Goal: Task Accomplishment & Management: Use online tool/utility

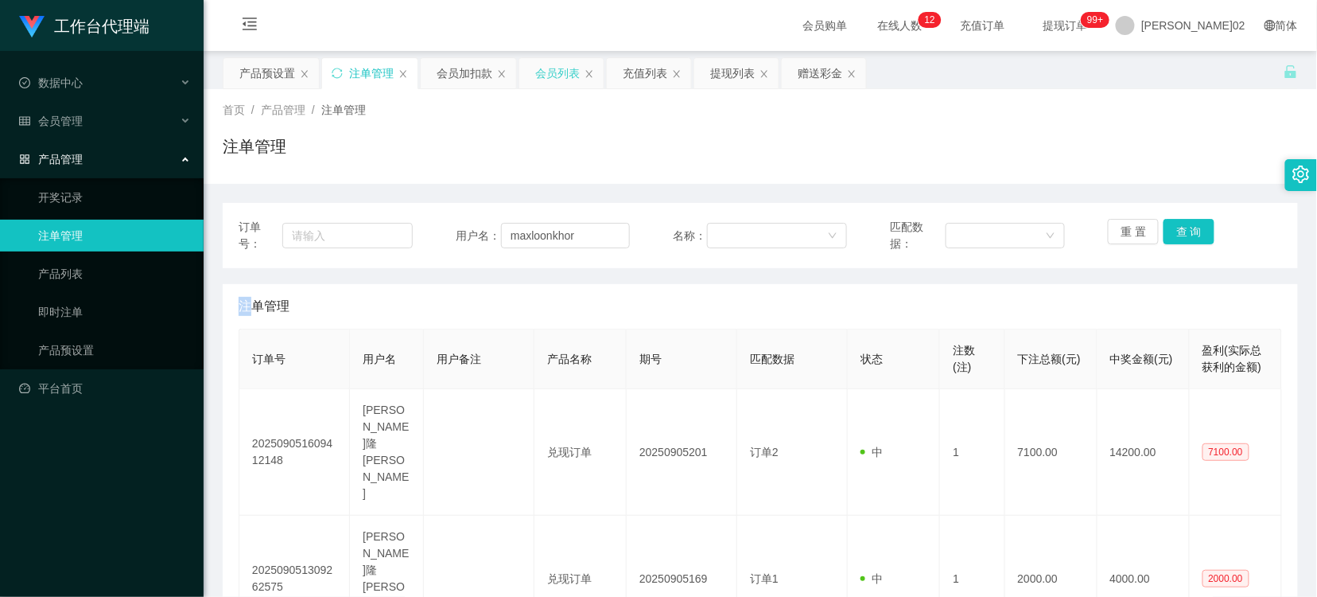
drag, startPoint x: 0, startPoint y: 0, endPoint x: 533, endPoint y: 77, distance: 538.5
click at [545, 72] on div "会员列表" at bounding box center [557, 73] width 45 height 30
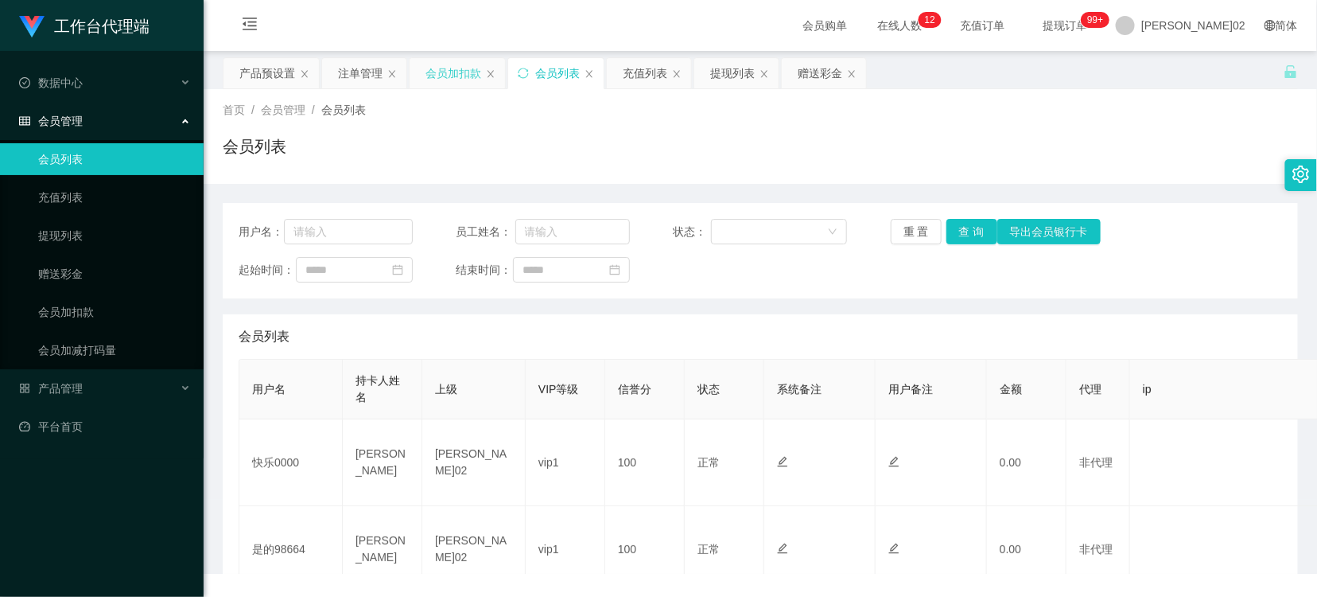
click at [474, 74] on div "会员加扣款" at bounding box center [454, 73] width 56 height 30
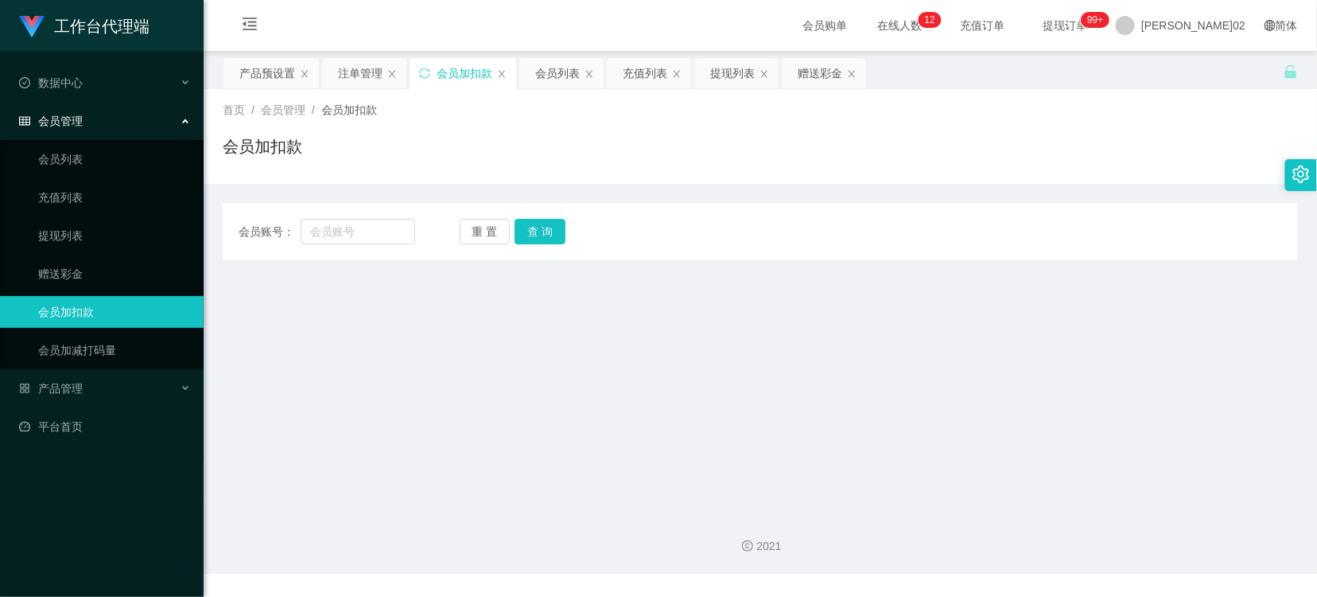
click at [414, 227] on div "会员账号： 重 置 查 询" at bounding box center [760, 231] width 1075 height 25
drag, startPoint x: 384, startPoint y: 234, endPoint x: 470, endPoint y: 233, distance: 85.9
click at [387, 233] on input "text" at bounding box center [358, 231] width 115 height 25
paste input "Yeap98664"
click at [526, 224] on button "查 询" at bounding box center [540, 231] width 51 height 25
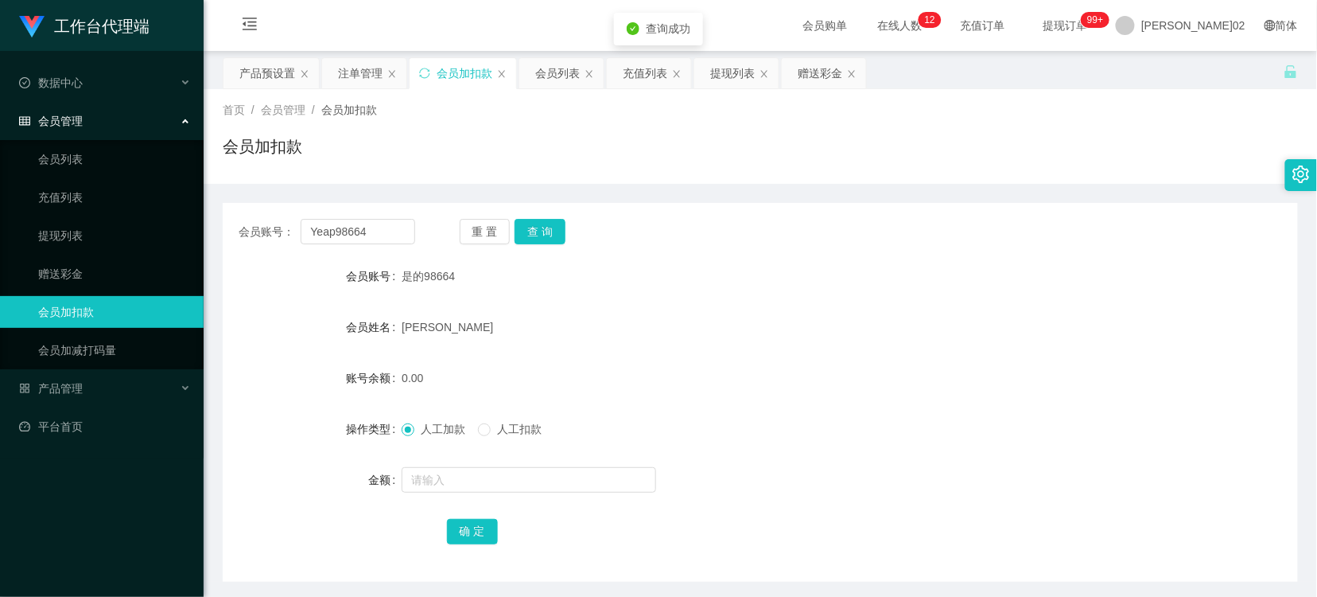
click at [710, 319] on div "叶天生" at bounding box center [716, 327] width 628 height 32
drag, startPoint x: 375, startPoint y: 216, endPoint x: 382, endPoint y: 227, distance: 13.2
click at [375, 216] on div "会员账号： Yeap98664 重 置 查 询 会员账号 是的98664 会员姓名 叶天生 账号余额 0.00 操作类型 人工加款 人工扣款 金额 确 定" at bounding box center [760, 392] width 1075 height 379
click at [383, 231] on input "Yeap98664" at bounding box center [358, 231] width 115 height 25
paste input "lpykps0706"
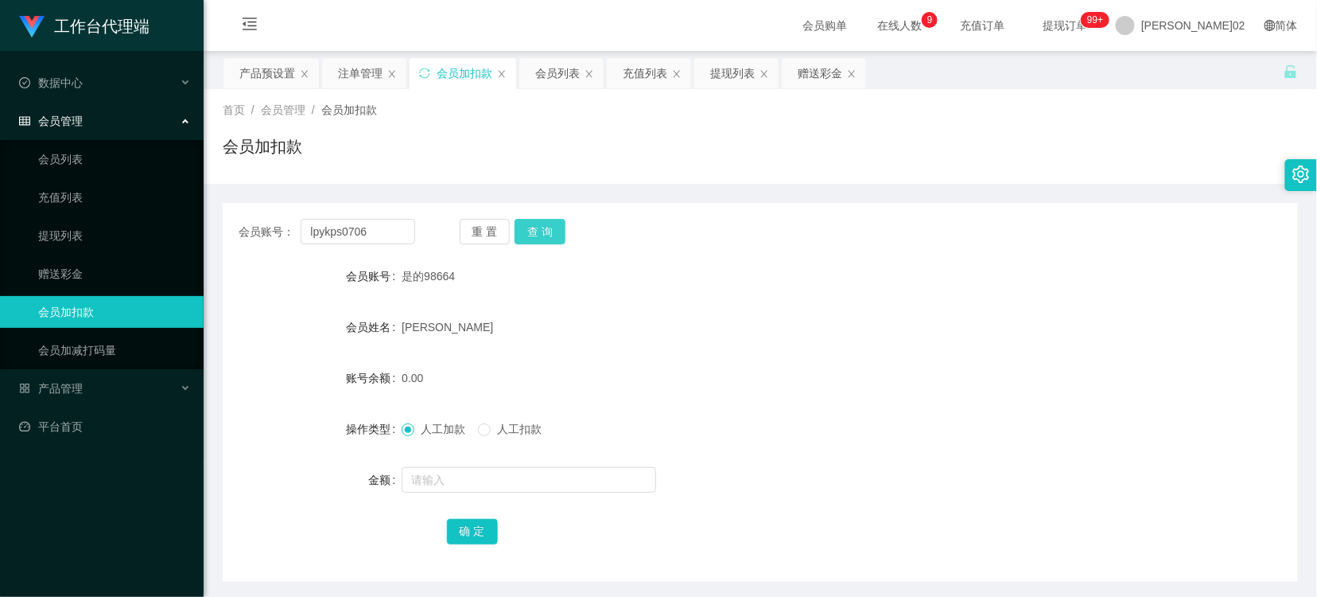
click at [554, 243] on button "查 询" at bounding box center [540, 231] width 51 height 25
click at [665, 299] on form "会员账号 lpykps0706 会员姓名 leong pei ying 账号余额 1990.00 操作类型 人工加款 人工扣款 金额 确 定" at bounding box center [760, 403] width 1075 height 286
click at [535, 234] on button "查 询" at bounding box center [540, 231] width 51 height 25
click at [535, 234] on div "重 置 查 询" at bounding box center [548, 231] width 177 height 25
drag, startPoint x: 535, startPoint y: 234, endPoint x: 861, endPoint y: 169, distance: 332.4
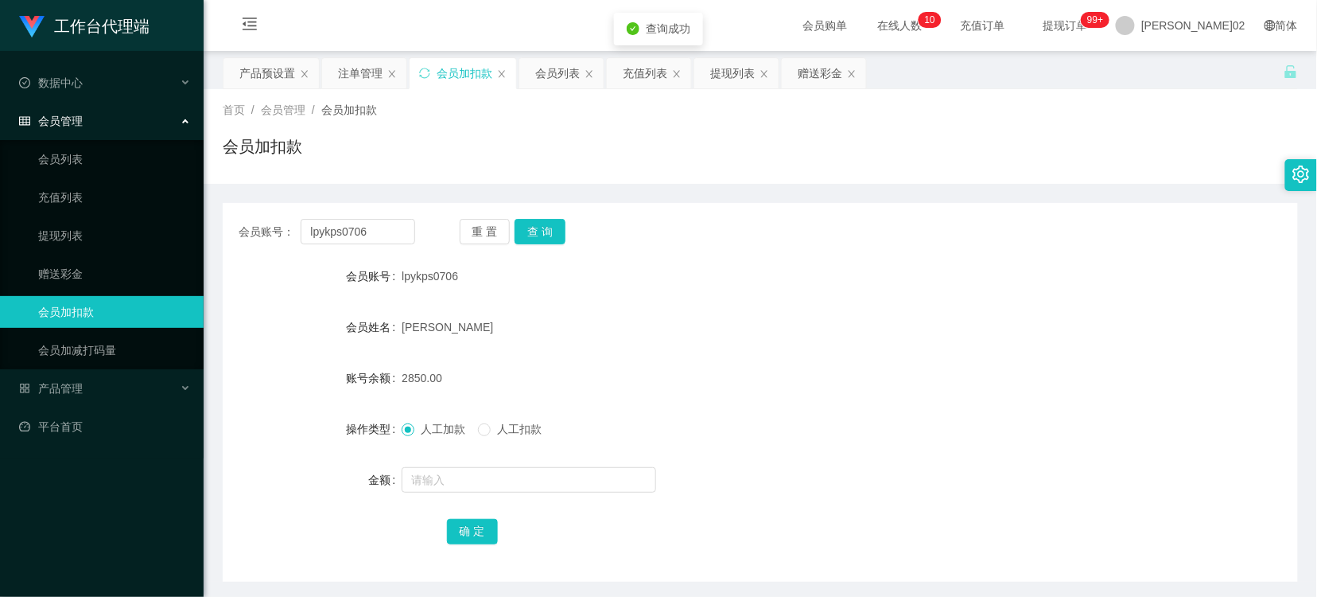
click at [660, 322] on div "梁培英" at bounding box center [716, 327] width 628 height 32
click at [361, 219] on input "lpykps0706" at bounding box center [358, 231] width 115 height 25
paste input "ys0319"
type input "ys0319"
click at [528, 235] on button "查 询" at bounding box center [540, 231] width 51 height 25
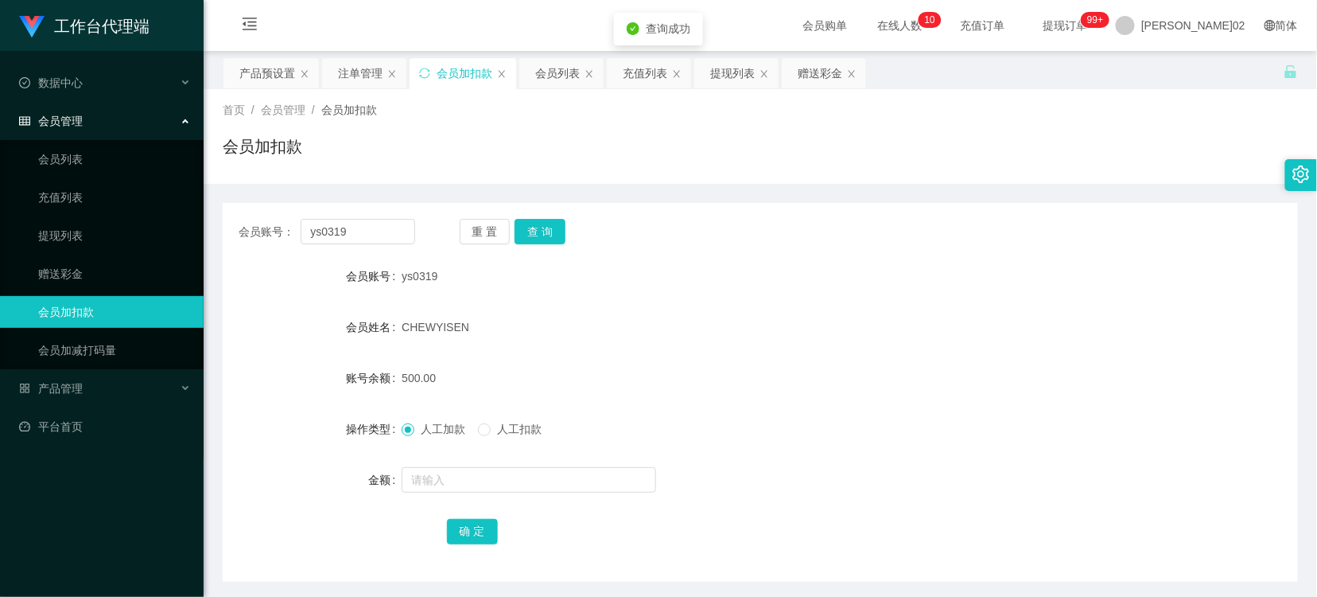
click at [999, 252] on div "会员账号： ys0319 重 置 查 询 会员账号 ys0319 会员姓名 CHEWYISEN 账号余额 500.00 操作类型 人工加款 人工扣款 金额 确…" at bounding box center [760, 392] width 1075 height 379
click at [277, 72] on div "产品预设置" at bounding box center [267, 73] width 56 height 30
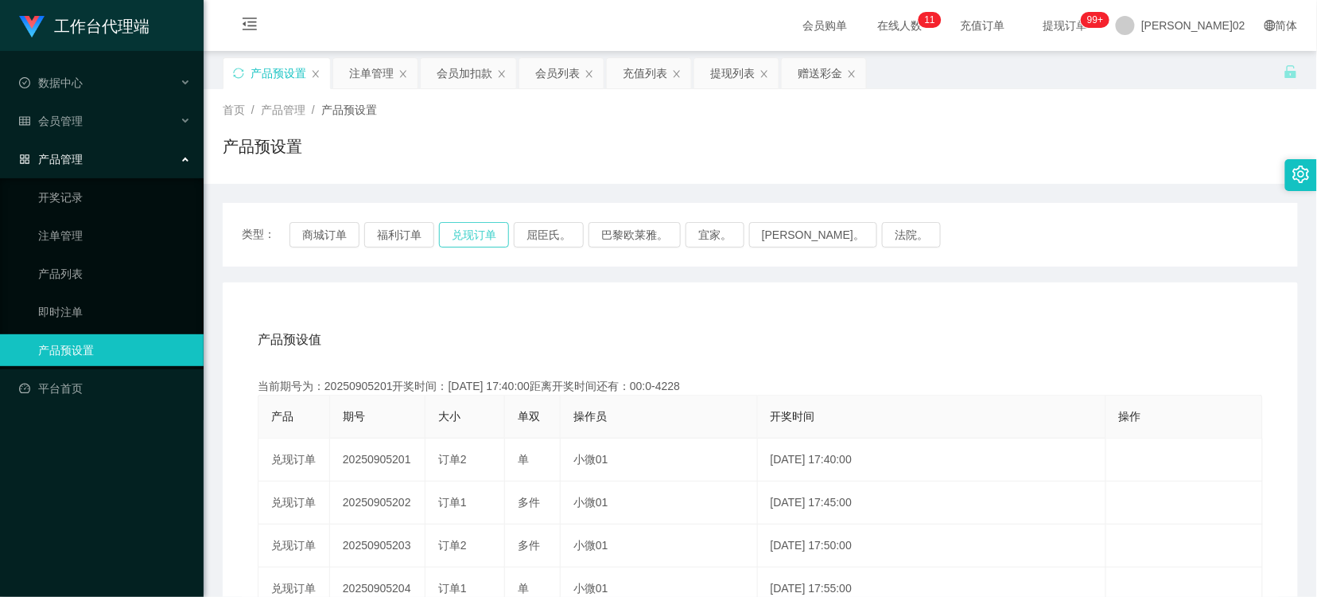
click at [463, 226] on button "兑现订单" at bounding box center [474, 234] width 70 height 25
type button "k3ymx"
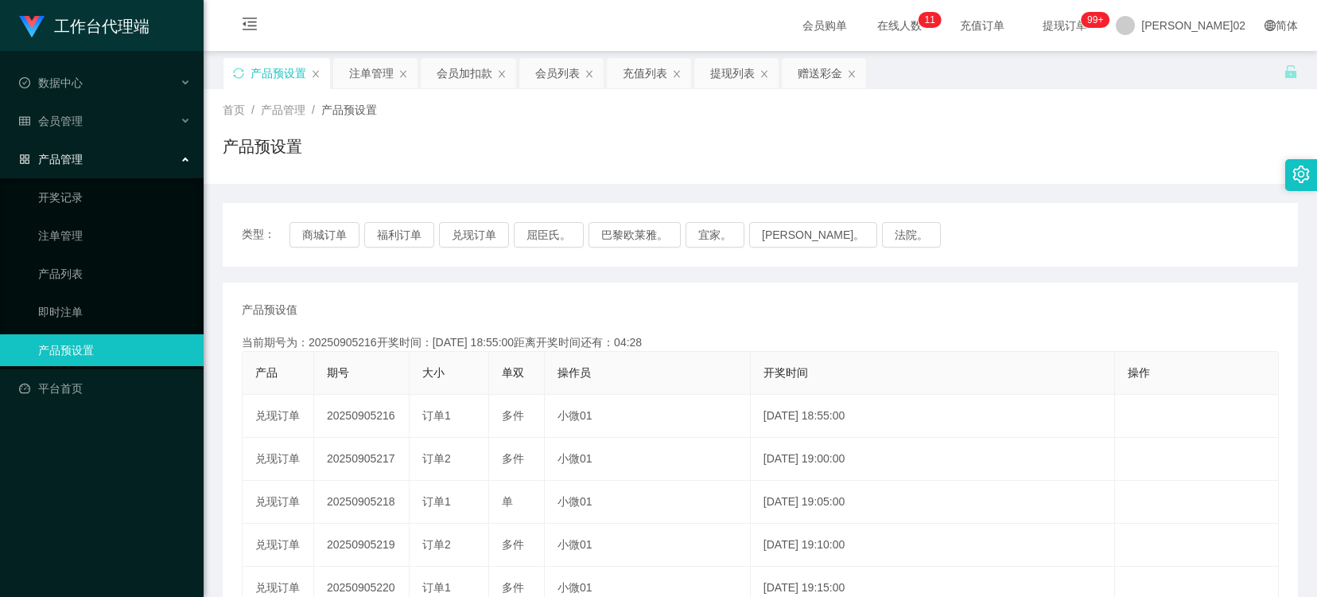
click at [368, 417] on td "20250905216" at bounding box center [361, 416] width 95 height 43
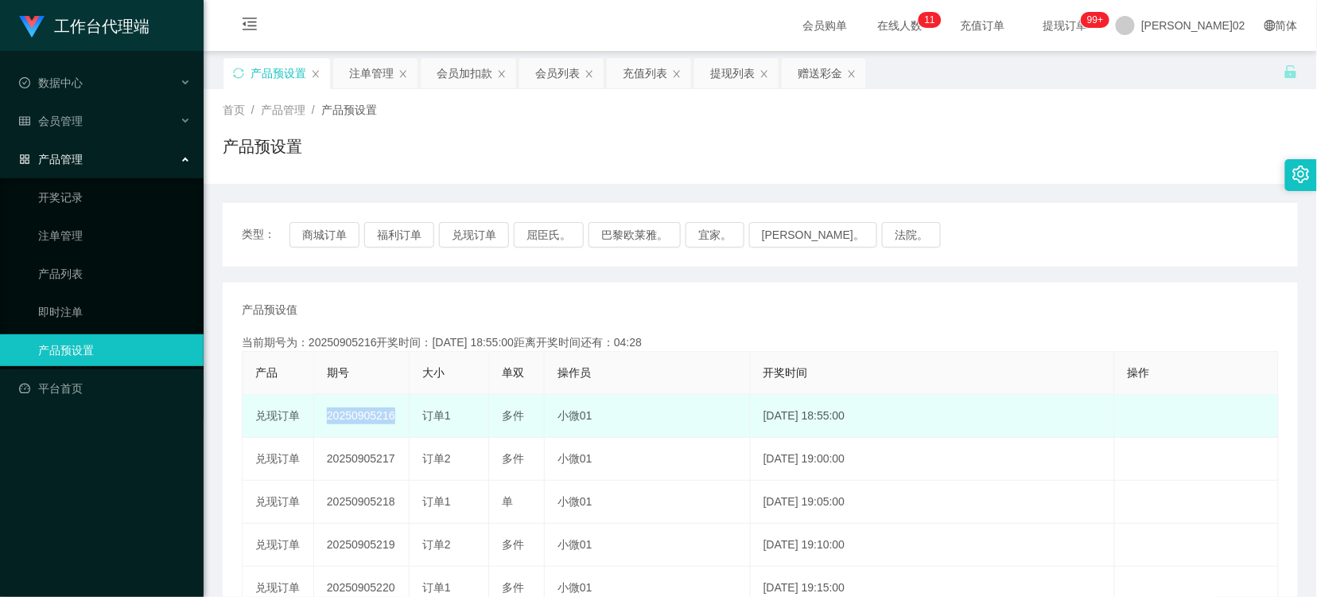
copy td "20250905216"
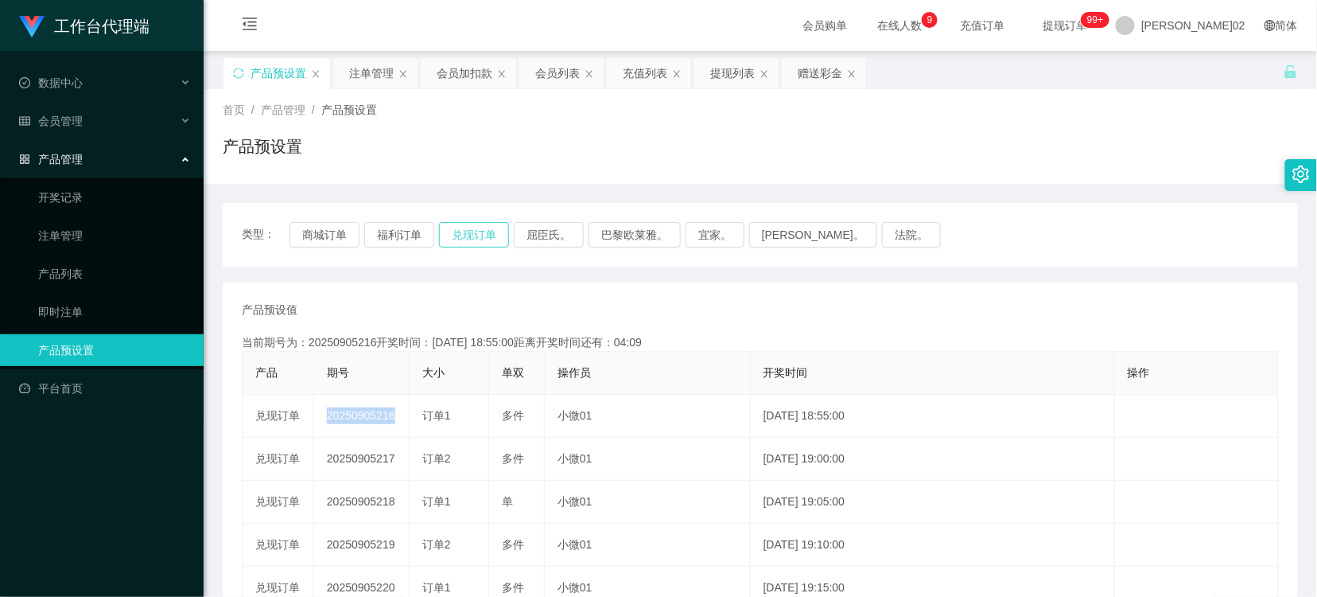
click at [471, 227] on button "兑现订单" at bounding box center [474, 234] width 70 height 25
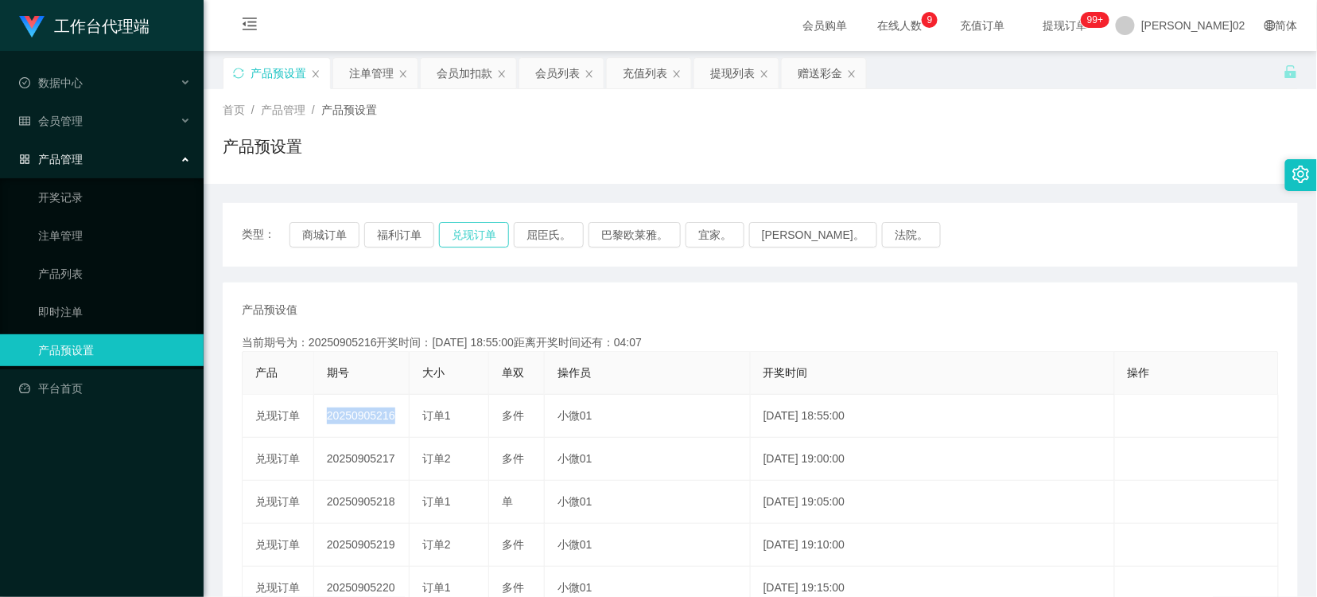
click at [471, 227] on button "兑现订单" at bounding box center [474, 234] width 70 height 25
click at [456, 72] on div "会员加扣款" at bounding box center [465, 73] width 56 height 30
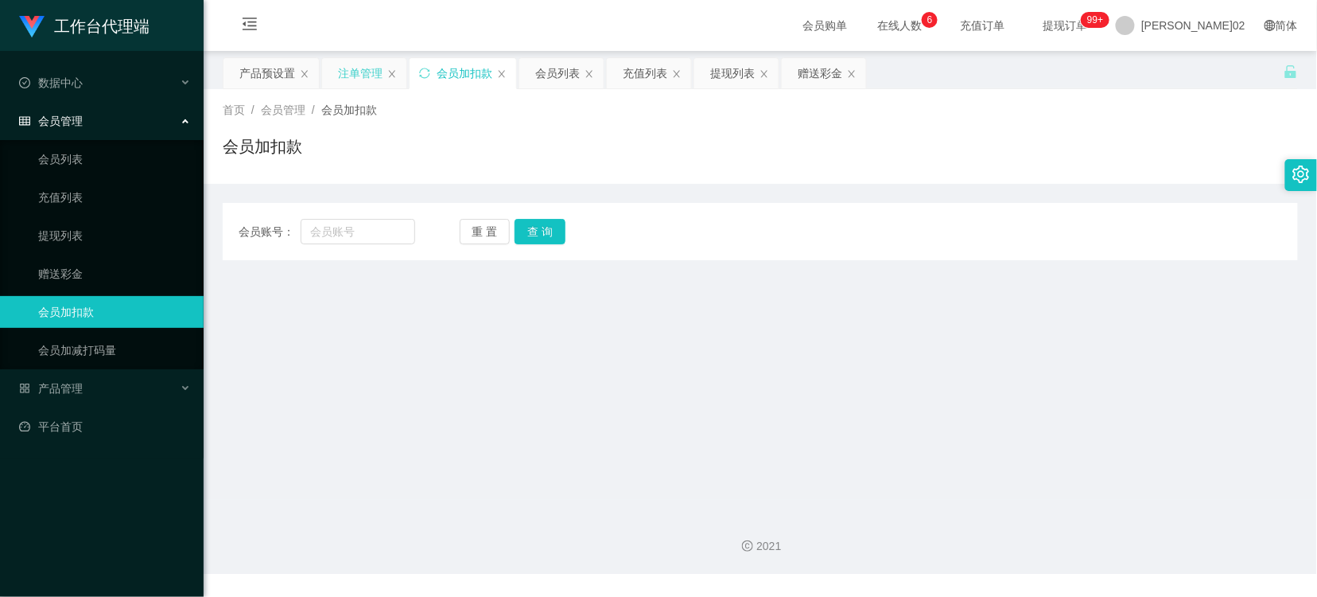
click at [356, 68] on div "注单管理" at bounding box center [360, 73] width 45 height 30
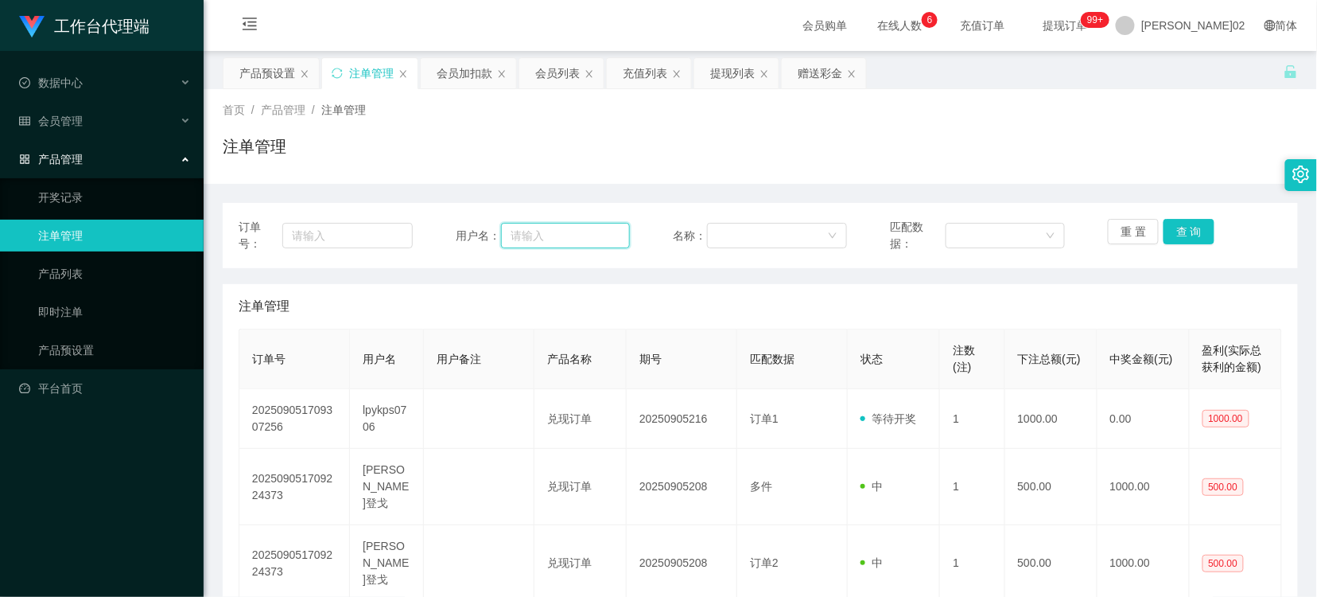
click at [593, 234] on input "text" at bounding box center [565, 235] width 129 height 25
paste input "lpykps0706"
type input "lpykps0706"
click at [1165, 228] on button "查 询" at bounding box center [1189, 231] width 51 height 25
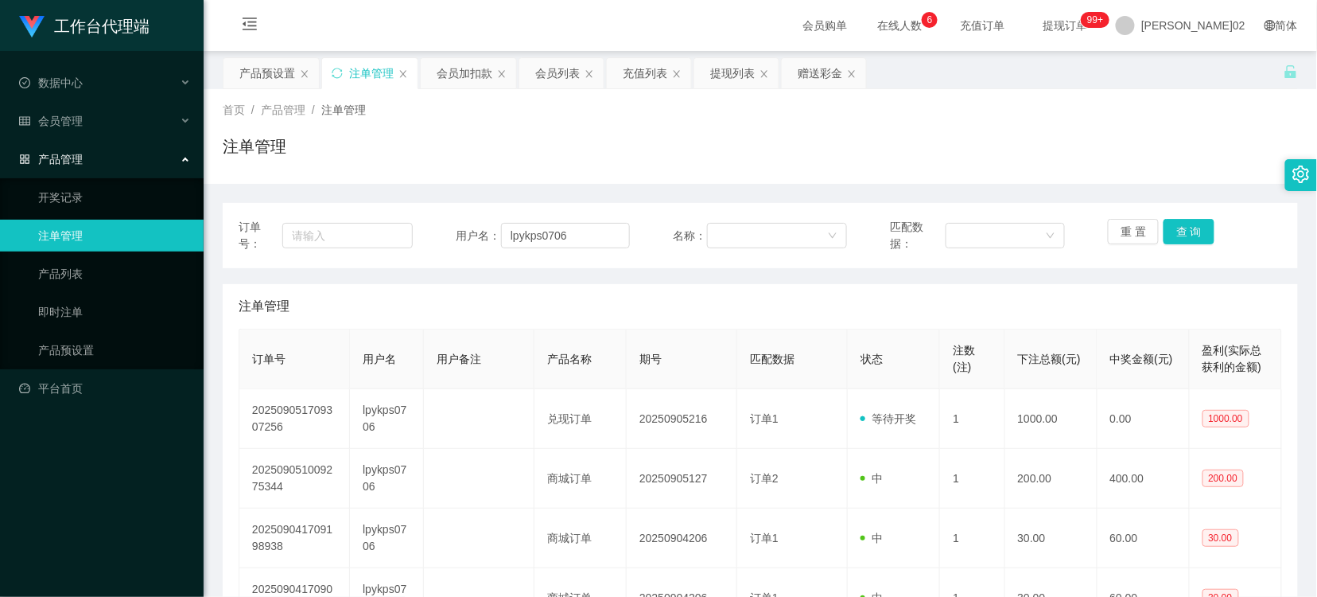
click at [1102, 178] on div "首页 / 产品管理 / 注单管理 / 注单管理" at bounding box center [761, 136] width 1114 height 95
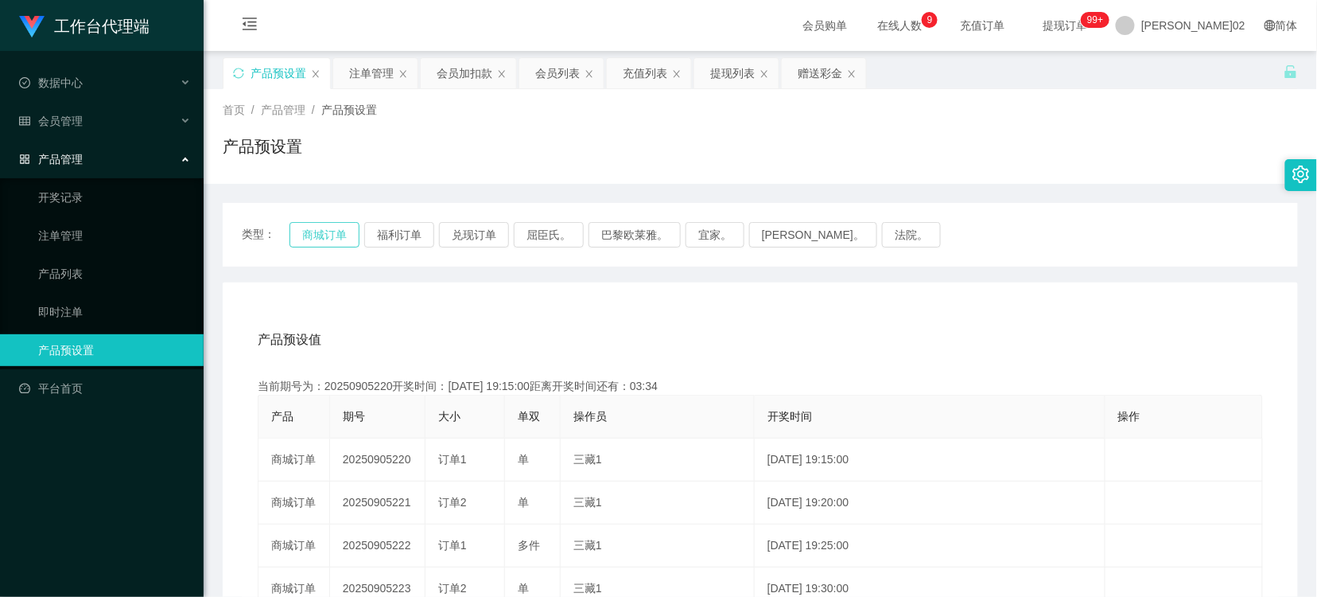
click at [319, 232] on button "商城订单" at bounding box center [325, 234] width 70 height 25
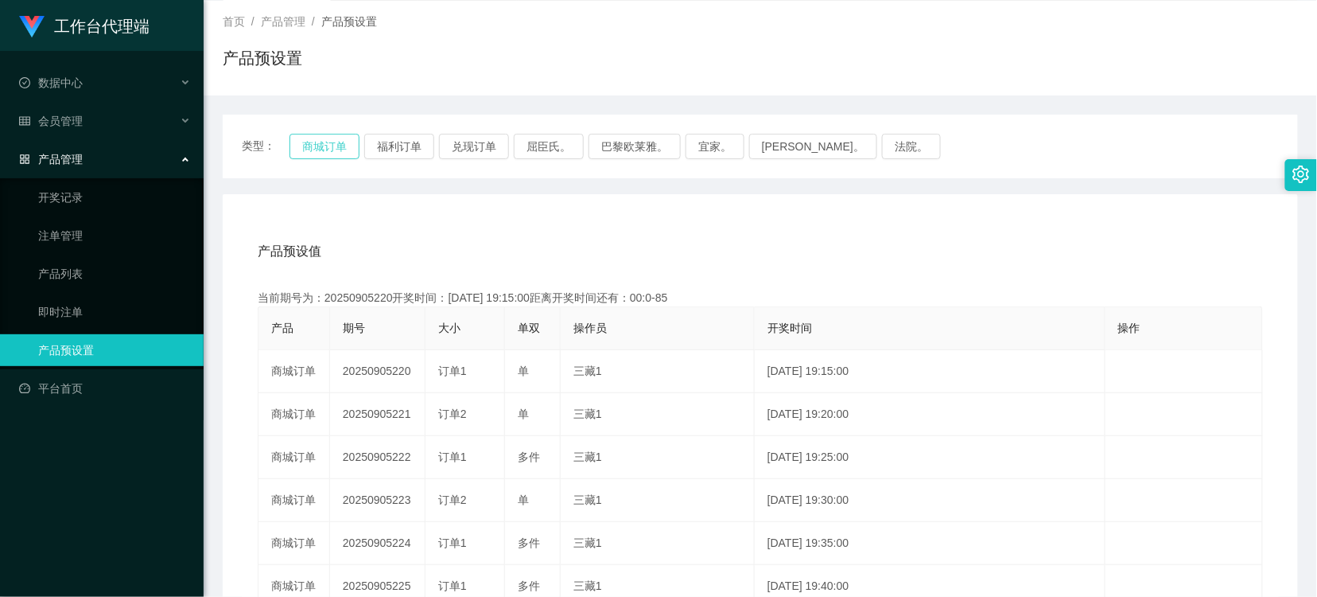
type button "k3wph"
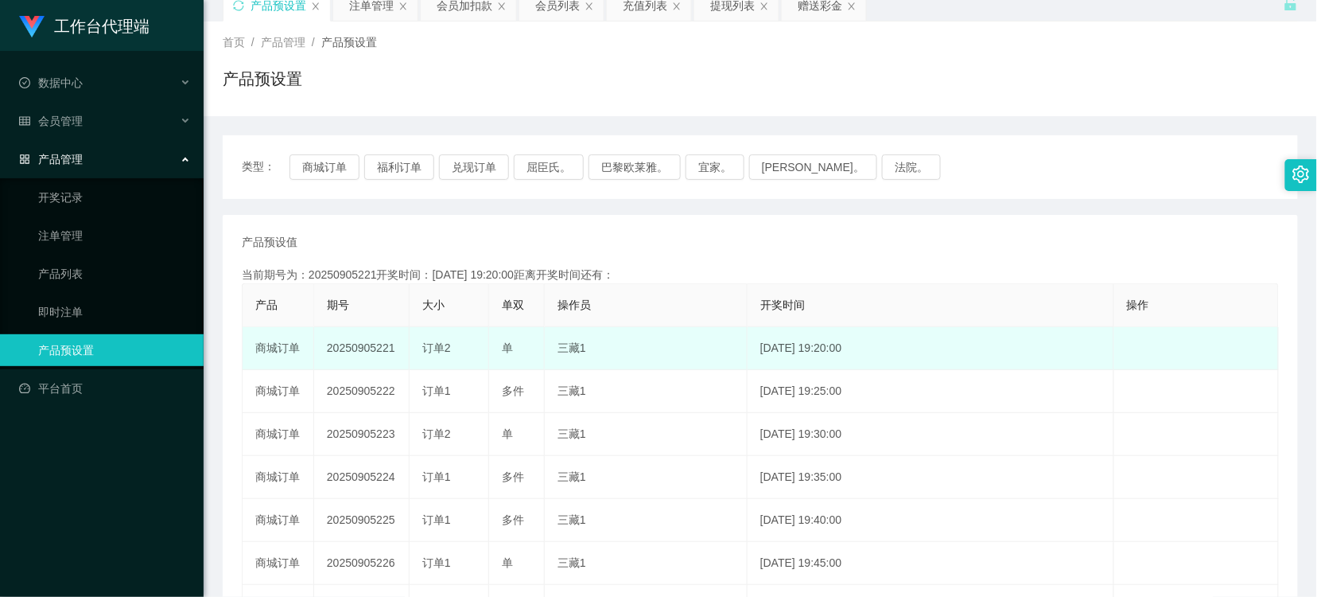
scroll to position [88, 0]
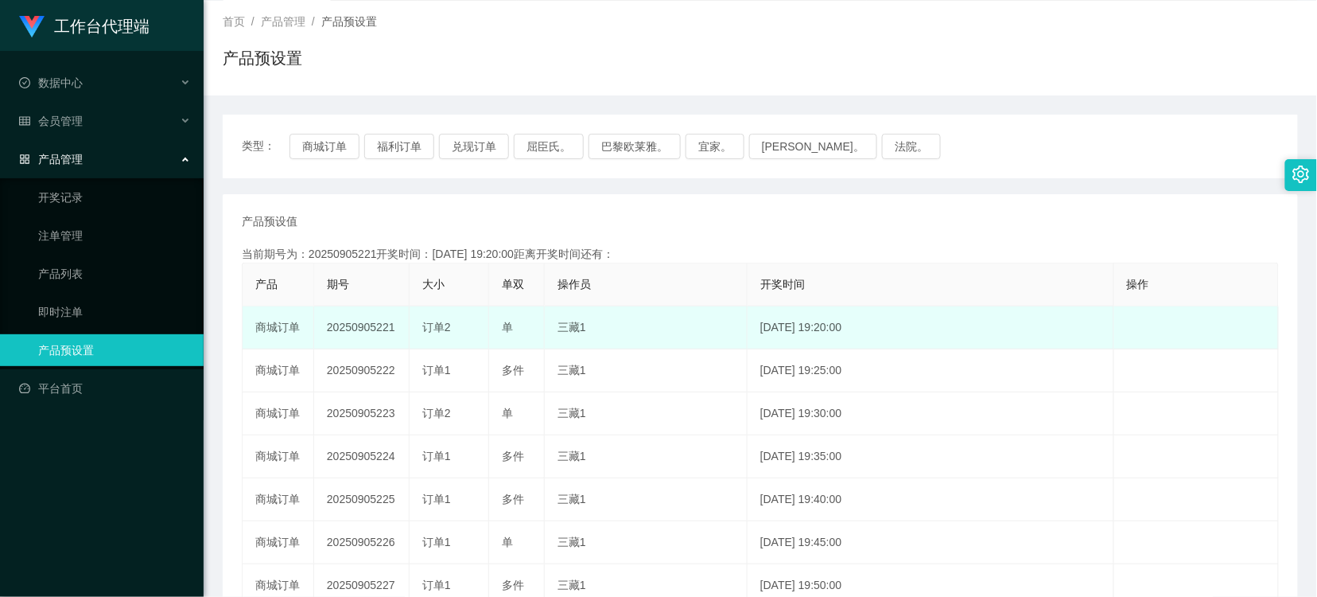
click at [364, 325] on td "20250905221" at bounding box center [361, 327] width 95 height 43
copy td "20250905221"
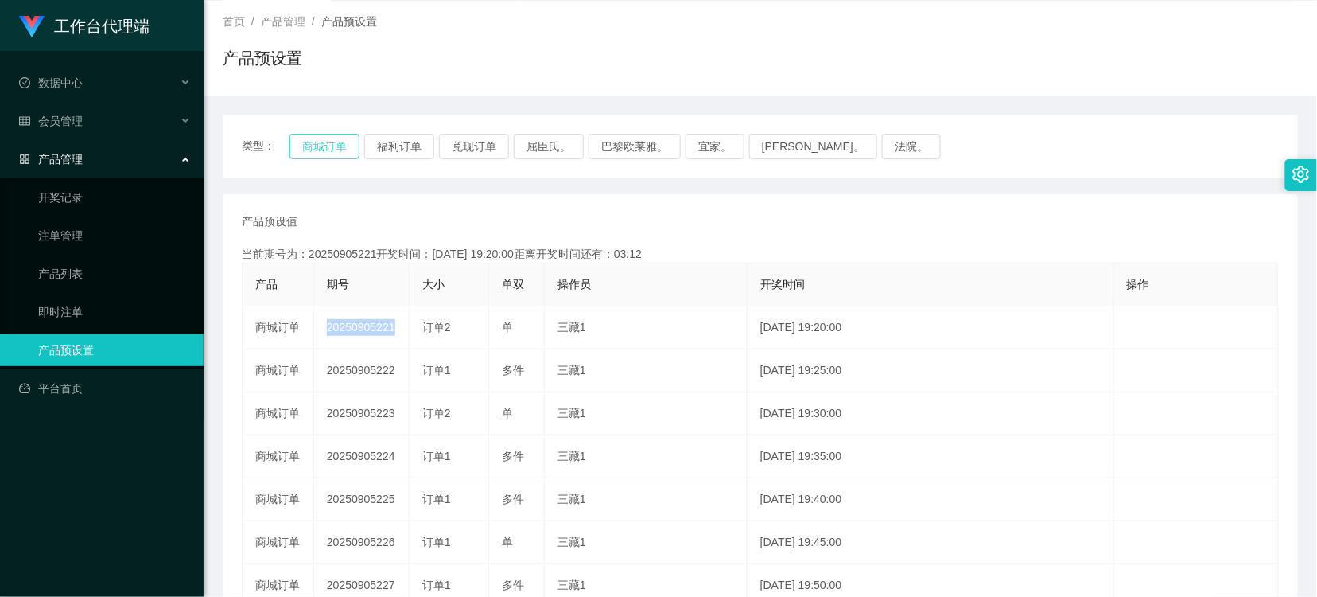
click at [351, 151] on button "商城订单" at bounding box center [325, 146] width 70 height 25
click at [315, 154] on button "商城订单" at bounding box center [325, 146] width 70 height 25
click at [334, 142] on button "商城订单" at bounding box center [325, 146] width 70 height 25
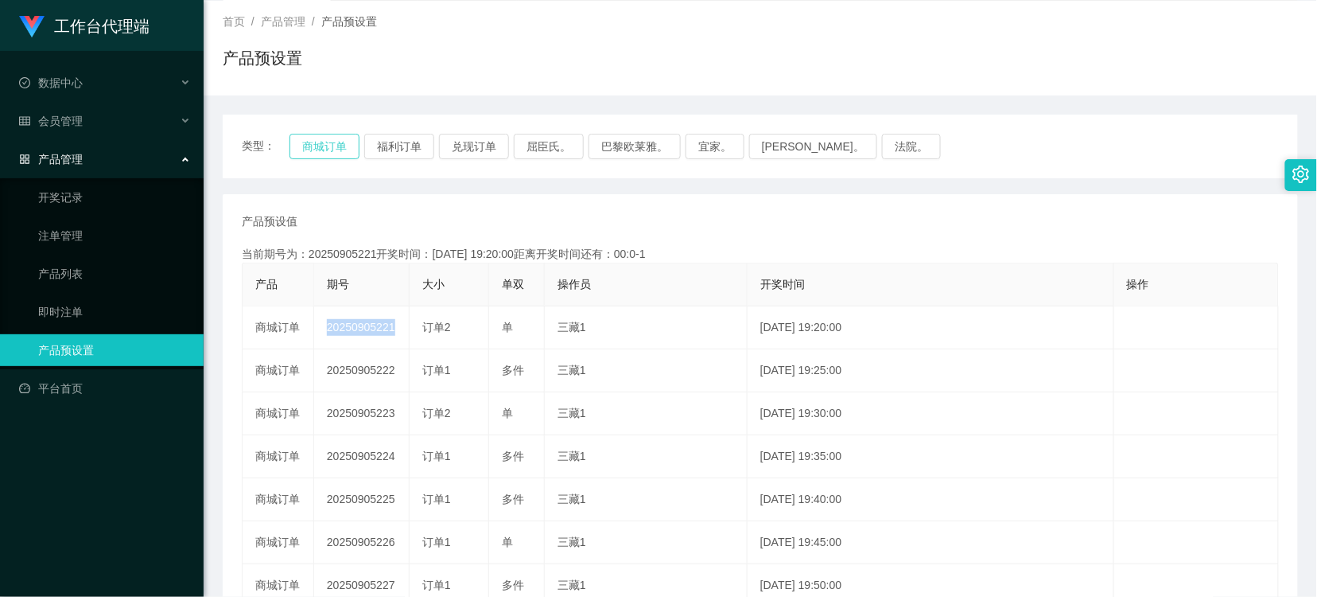
click at [335, 135] on button "商城订单" at bounding box center [325, 146] width 70 height 25
click at [632, 287] on th "操作员" at bounding box center [646, 284] width 203 height 43
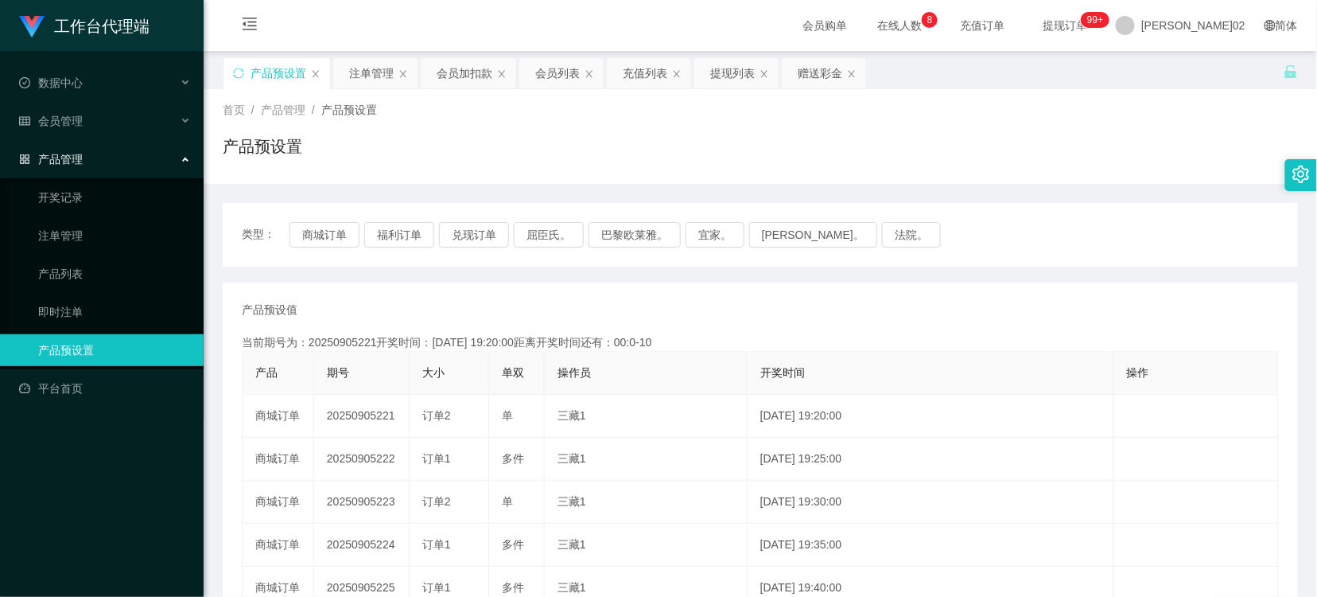
click at [336, 220] on div "类型： 商城订单 福利订单 兑现订单 屈臣氏。 巴黎欧莱雅。 宜家。 [PERSON_NAME]。 法院。" at bounding box center [760, 235] width 1075 height 64
